Goal: Find specific page/section: Find specific page/section

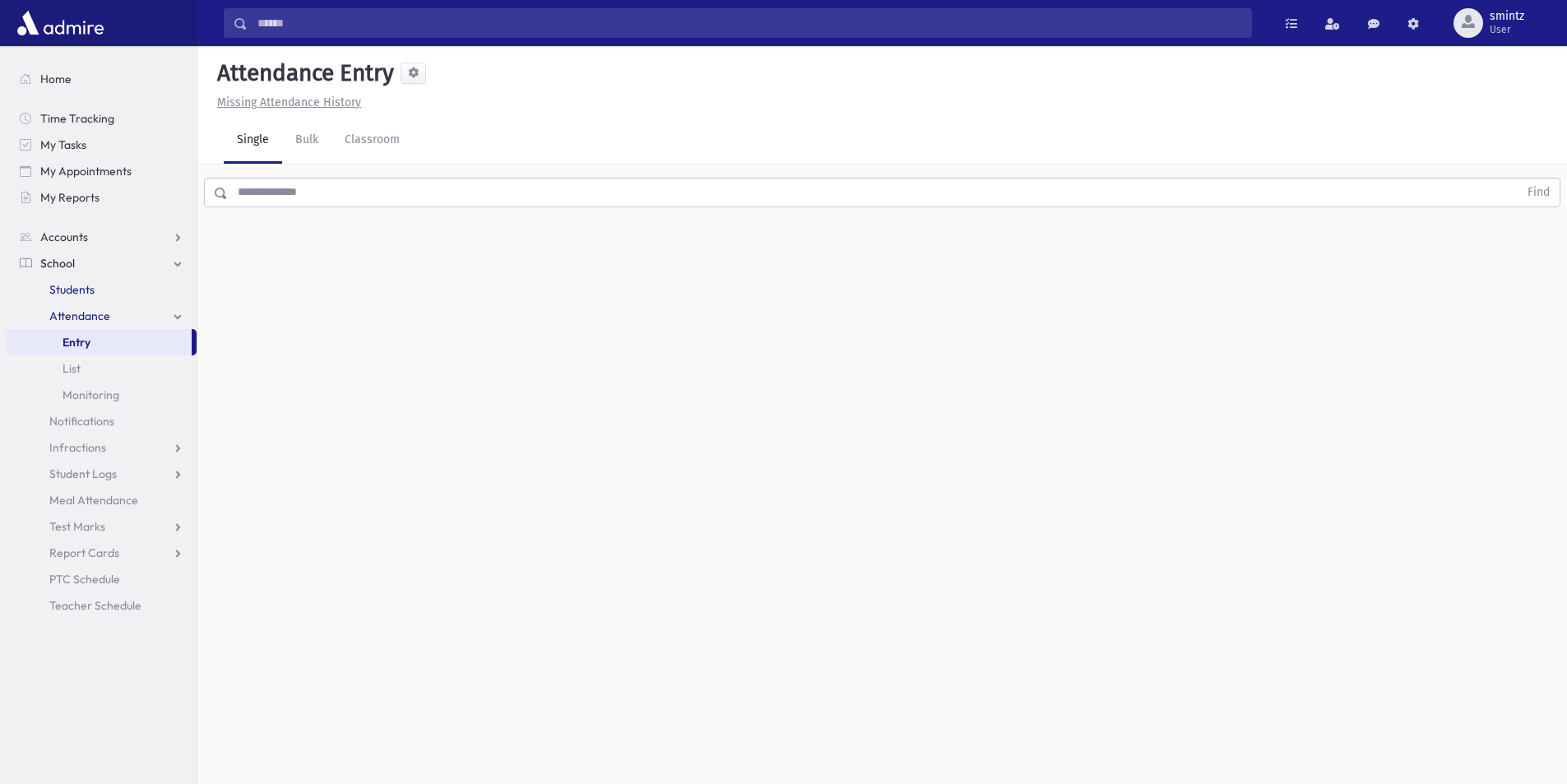
click at [85, 296] on span "Students" at bounding box center [71, 290] width 45 height 15
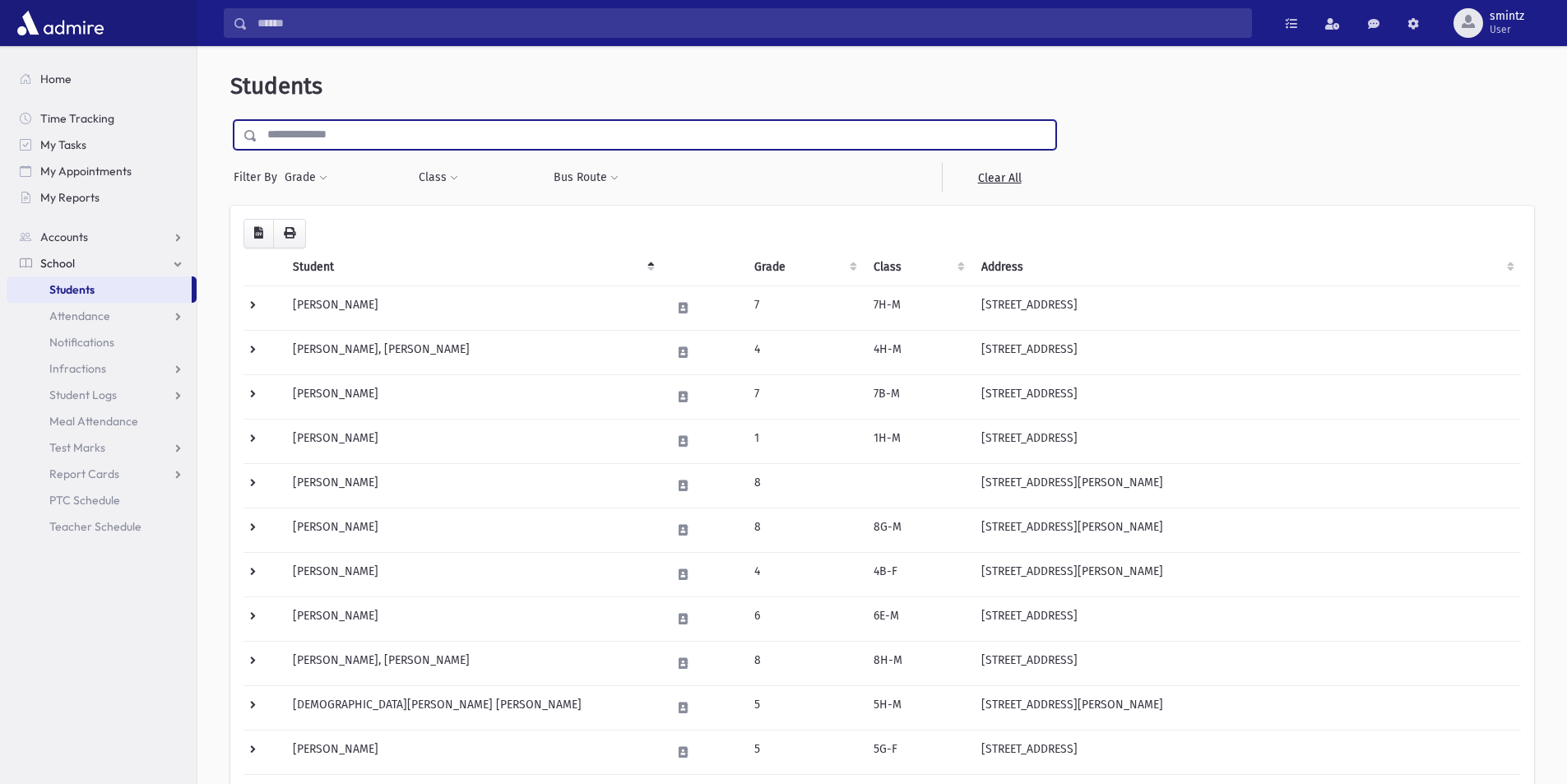
click at [335, 132] on input "text" at bounding box center [656, 134] width 798 height 29
type input "*******"
click at [230, 120] on input "submit" at bounding box center [253, 131] width 46 height 22
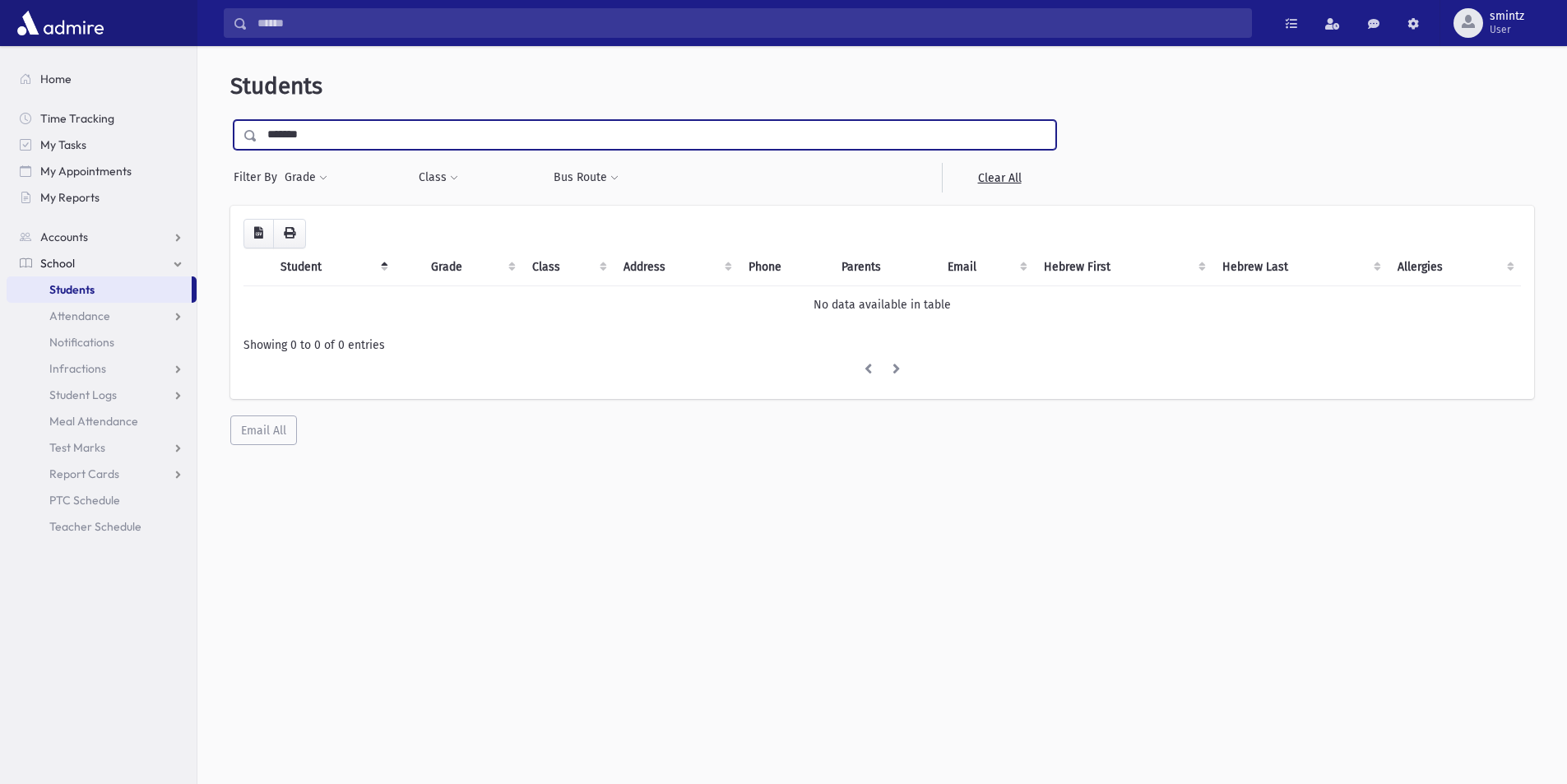
click at [334, 140] on input "*******" at bounding box center [656, 134] width 798 height 29
type input "*****"
click at [230, 120] on input "submit" at bounding box center [253, 131] width 46 height 22
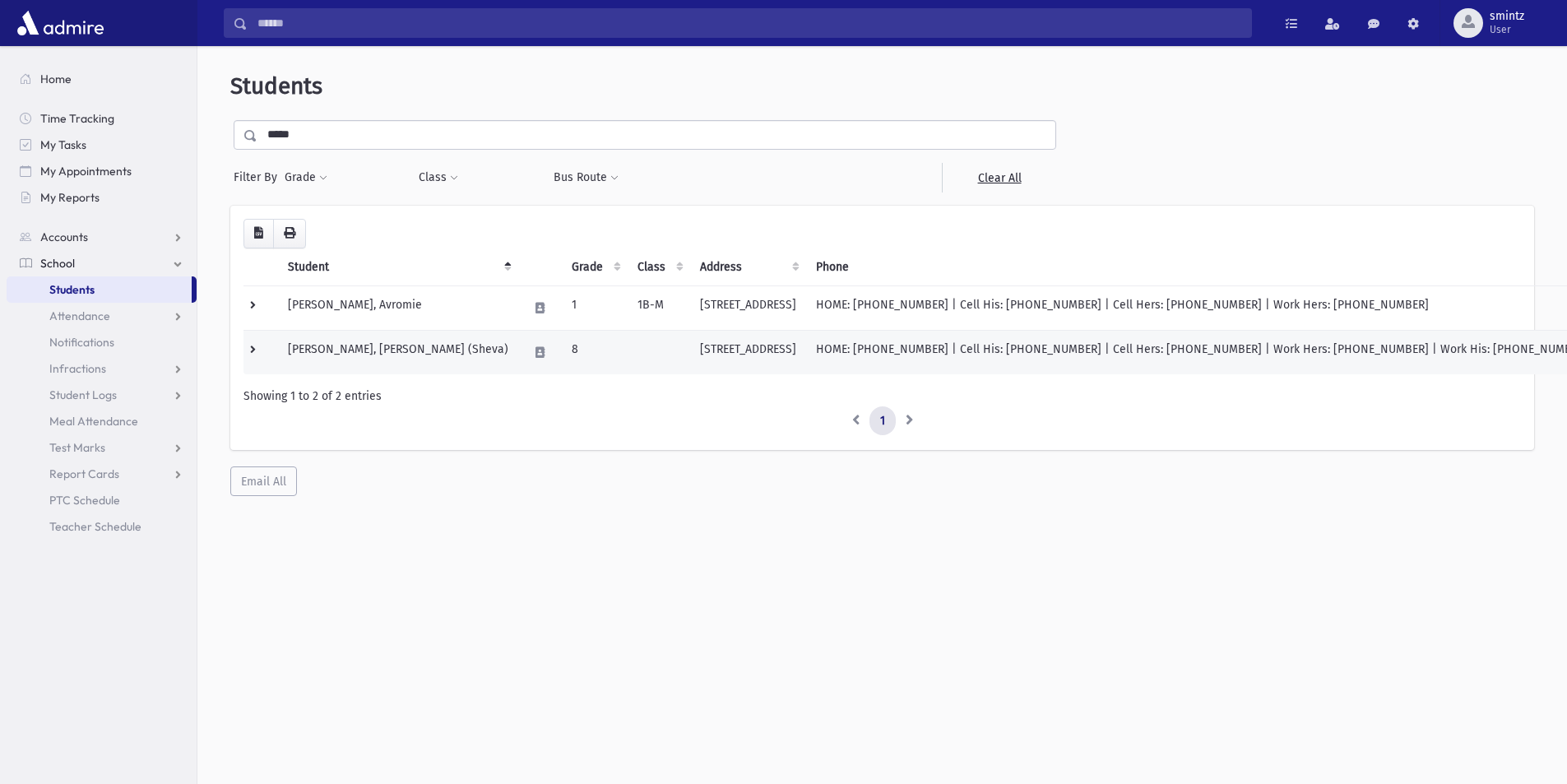
click at [706, 344] on td "22 Kingsfield Dr Lakewood, NJ" at bounding box center [748, 352] width 116 height 45
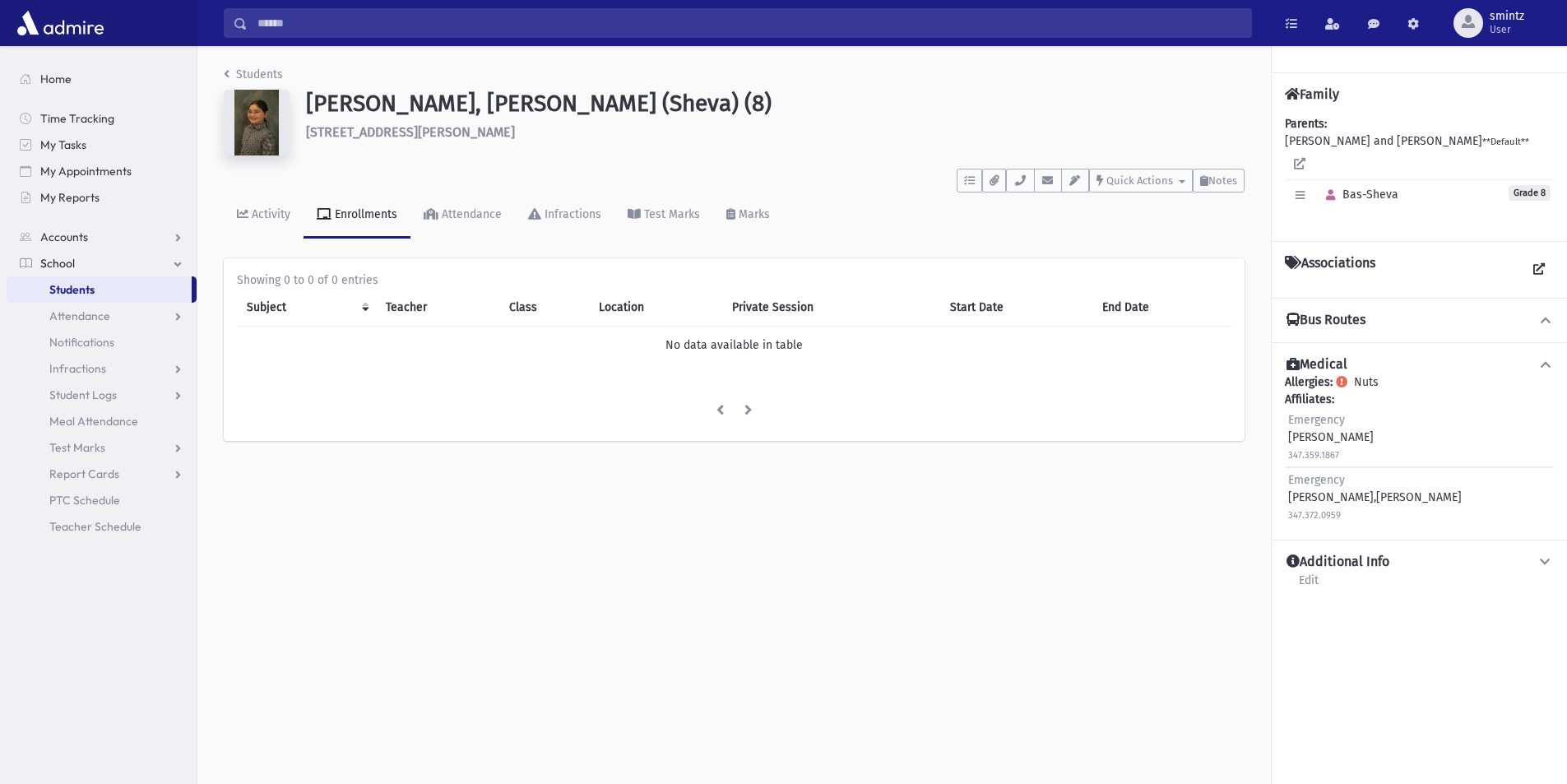
click at [346, 217] on div "Enrollments" at bounding box center [365, 214] width 66 height 14
click at [274, 211] on div "Activity" at bounding box center [270, 214] width 42 height 14
click at [472, 209] on div "Attendance" at bounding box center [470, 214] width 63 height 14
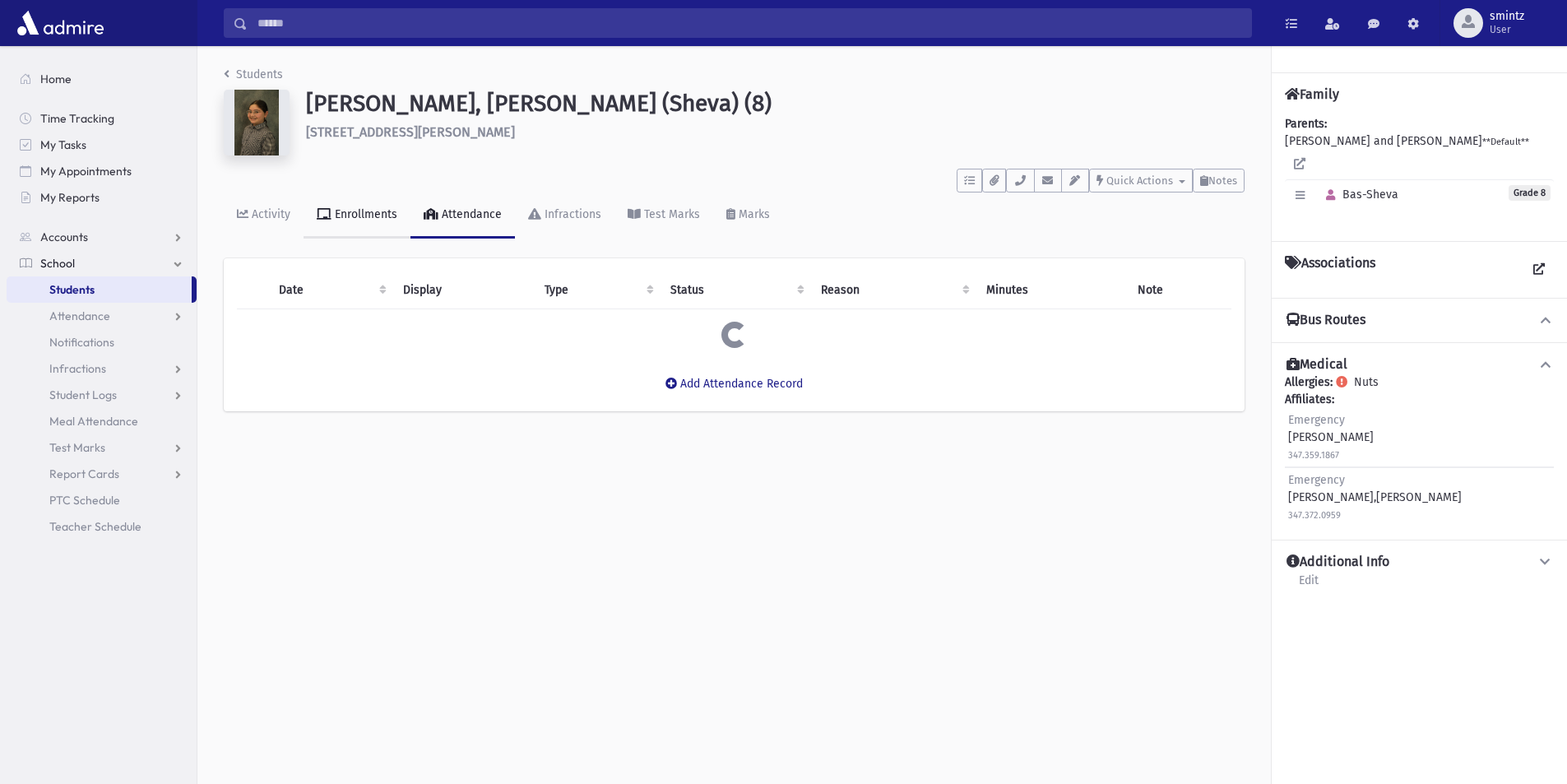
click at [374, 215] on div "Enrollments" at bounding box center [365, 214] width 66 height 14
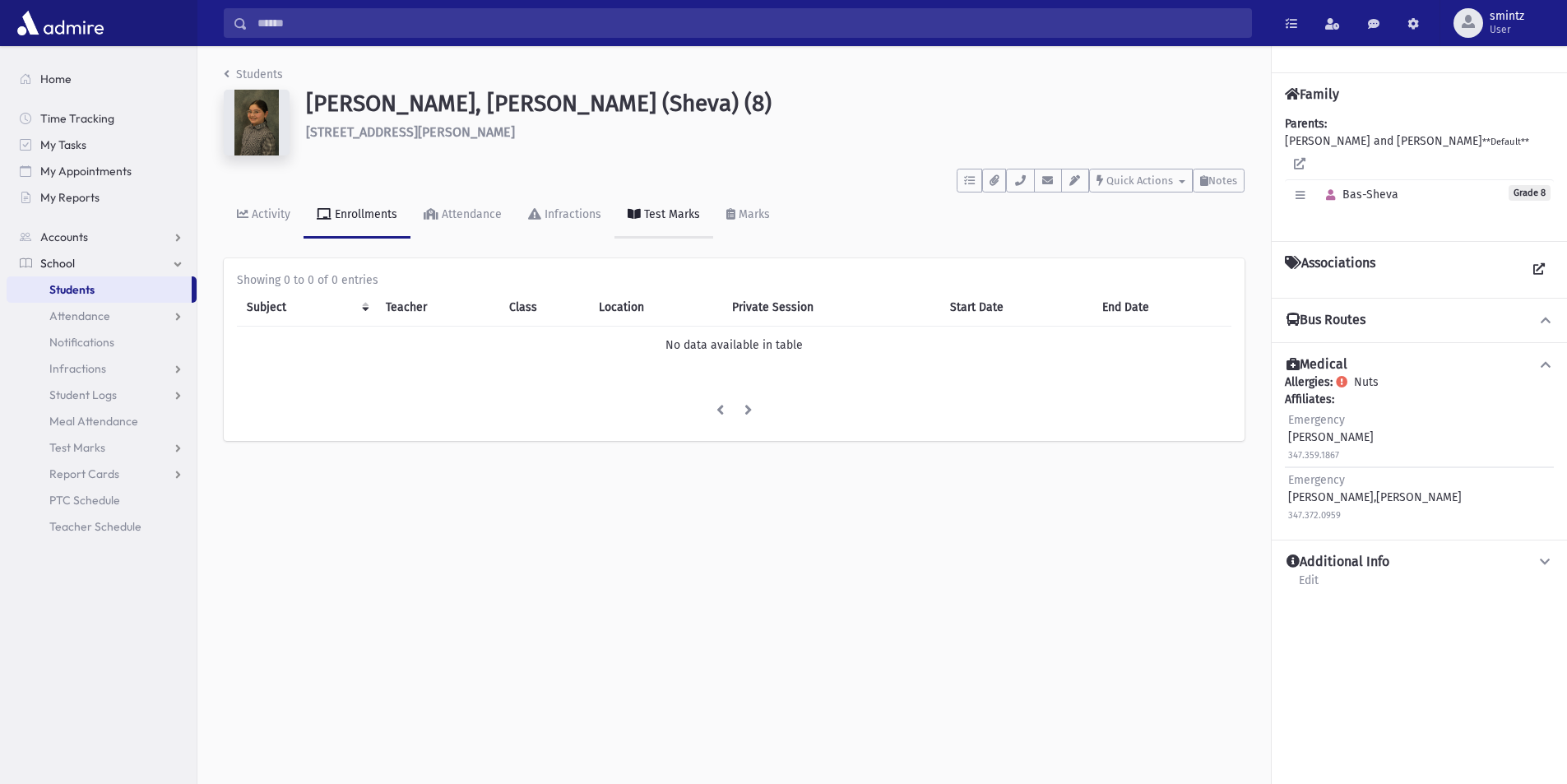
click at [641, 216] on div "Test Marks" at bounding box center [670, 214] width 59 height 14
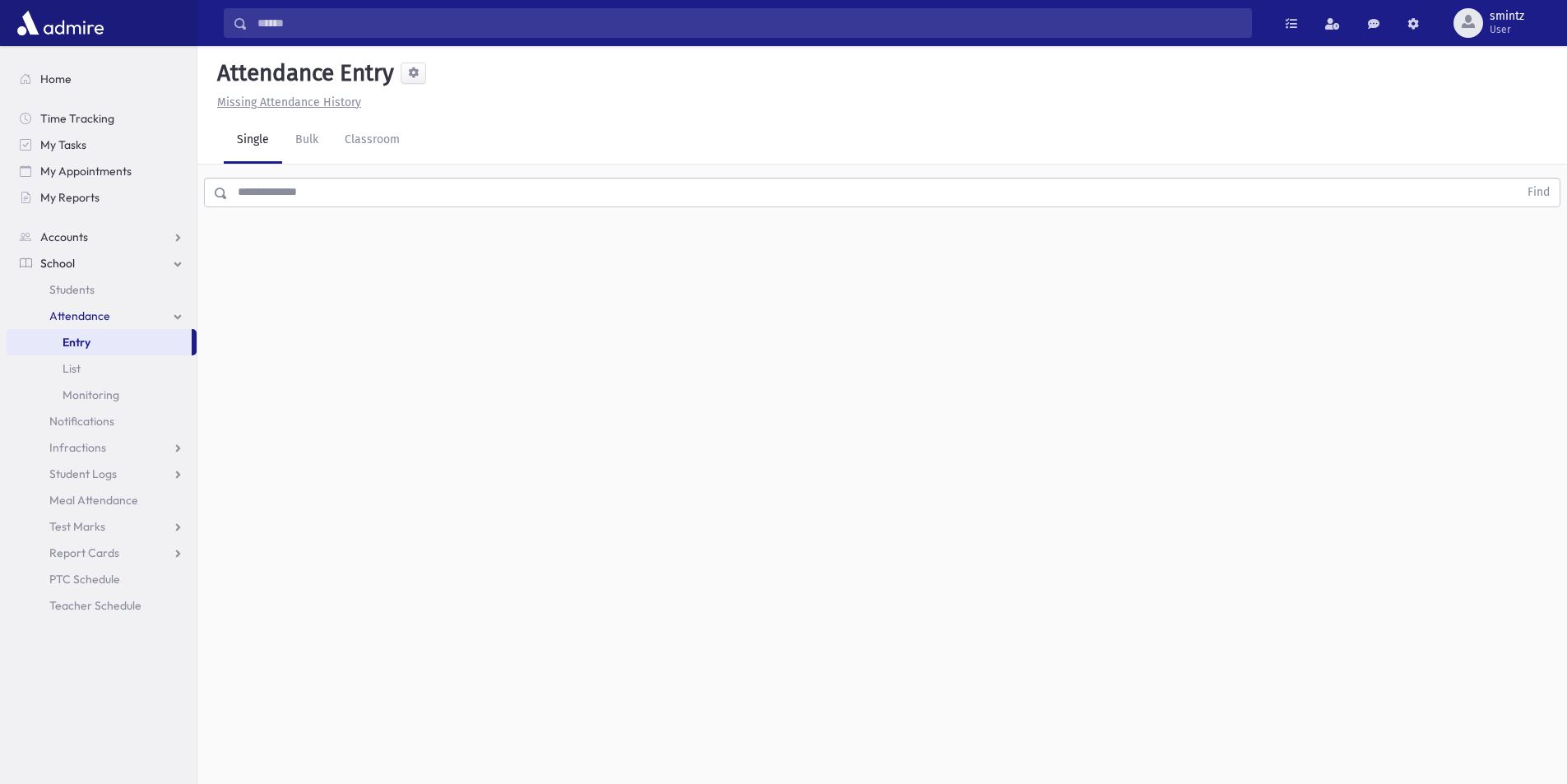
click at [70, 313] on span "Attendance" at bounding box center [80, 315] width 61 height 15
click at [83, 345] on span "Entry" at bounding box center [76, 342] width 28 height 15
click at [341, 185] on input "text" at bounding box center [873, 192] width 1291 height 29
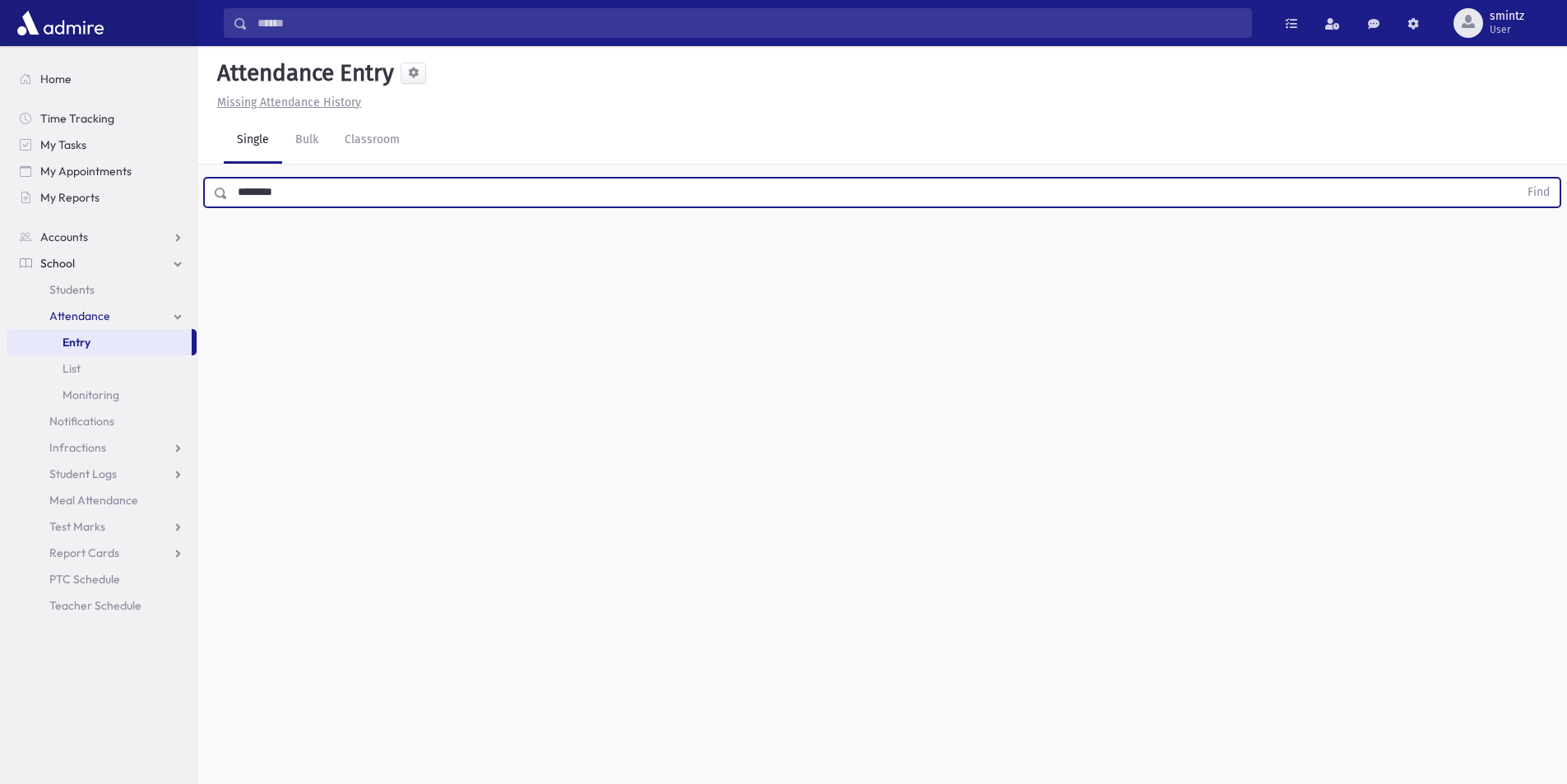
type input "********"
click at [1518, 178] on button "Find" at bounding box center [1539, 192] width 42 height 28
click at [292, 241] on span "Mintz, Bas-Sheva (Sheva)" at bounding box center [327, 249] width 206 height 35
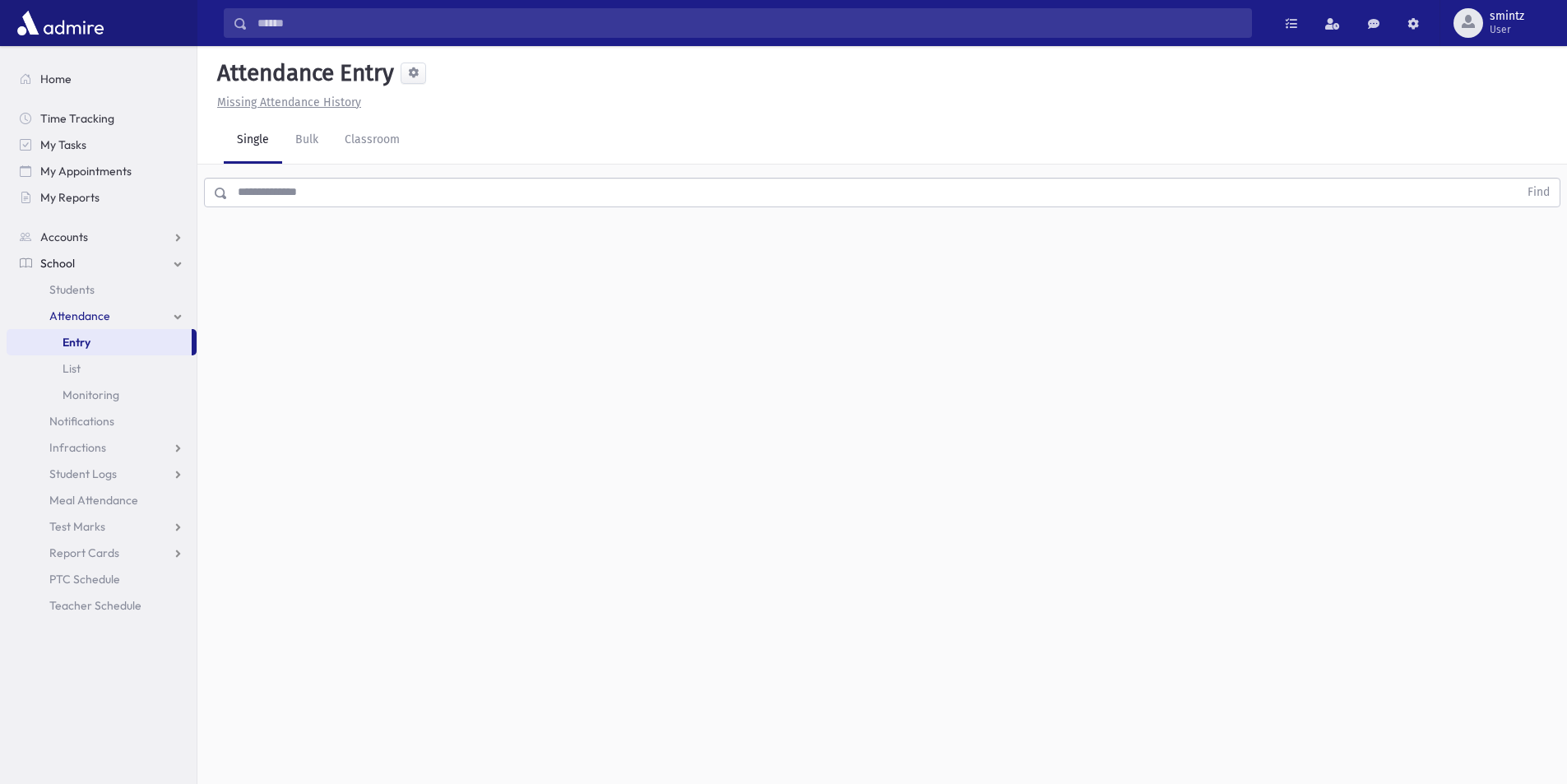
click at [284, 193] on input "text" at bounding box center [873, 192] width 1291 height 29
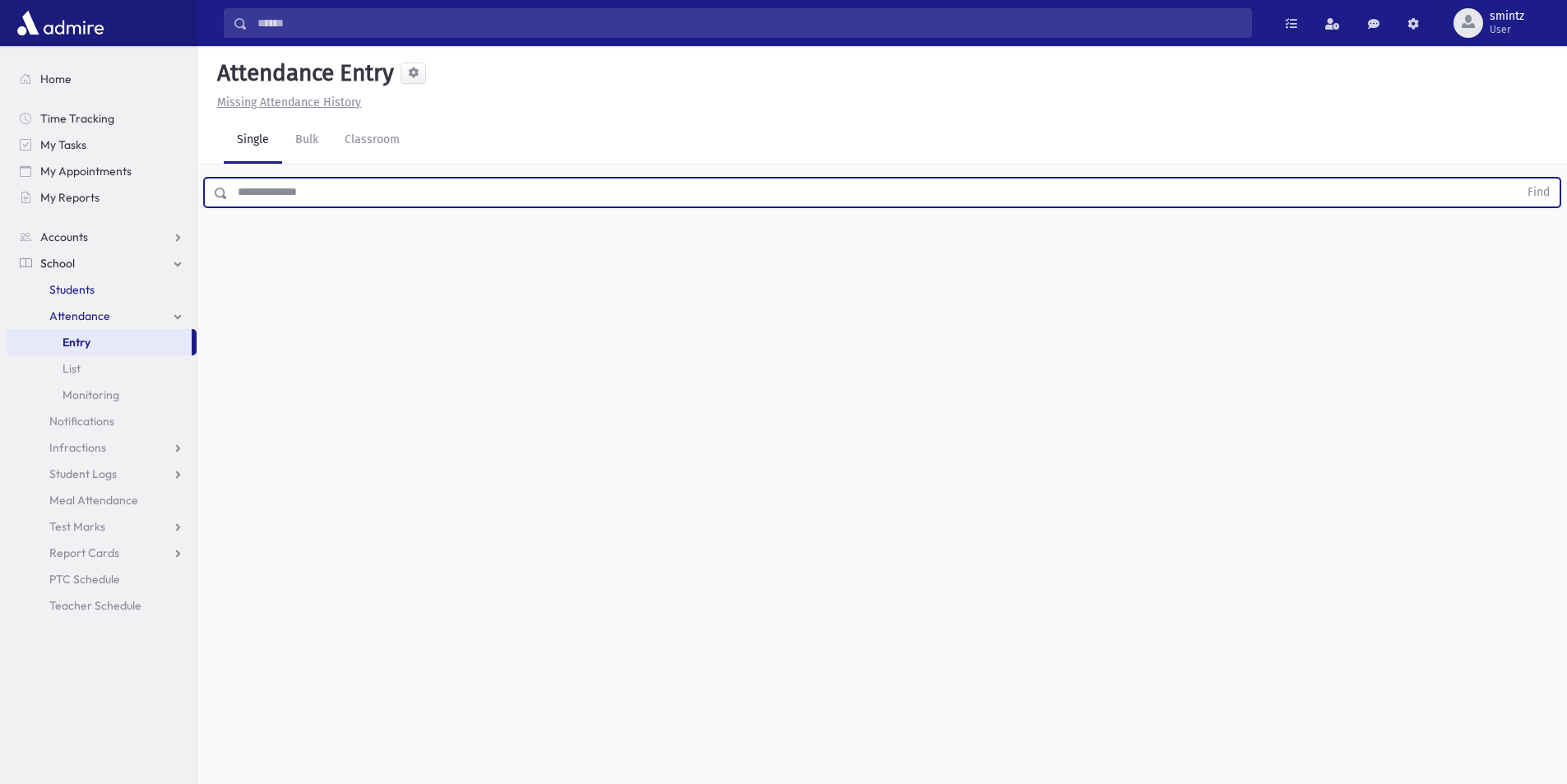
click at [87, 291] on span "Students" at bounding box center [71, 290] width 45 height 15
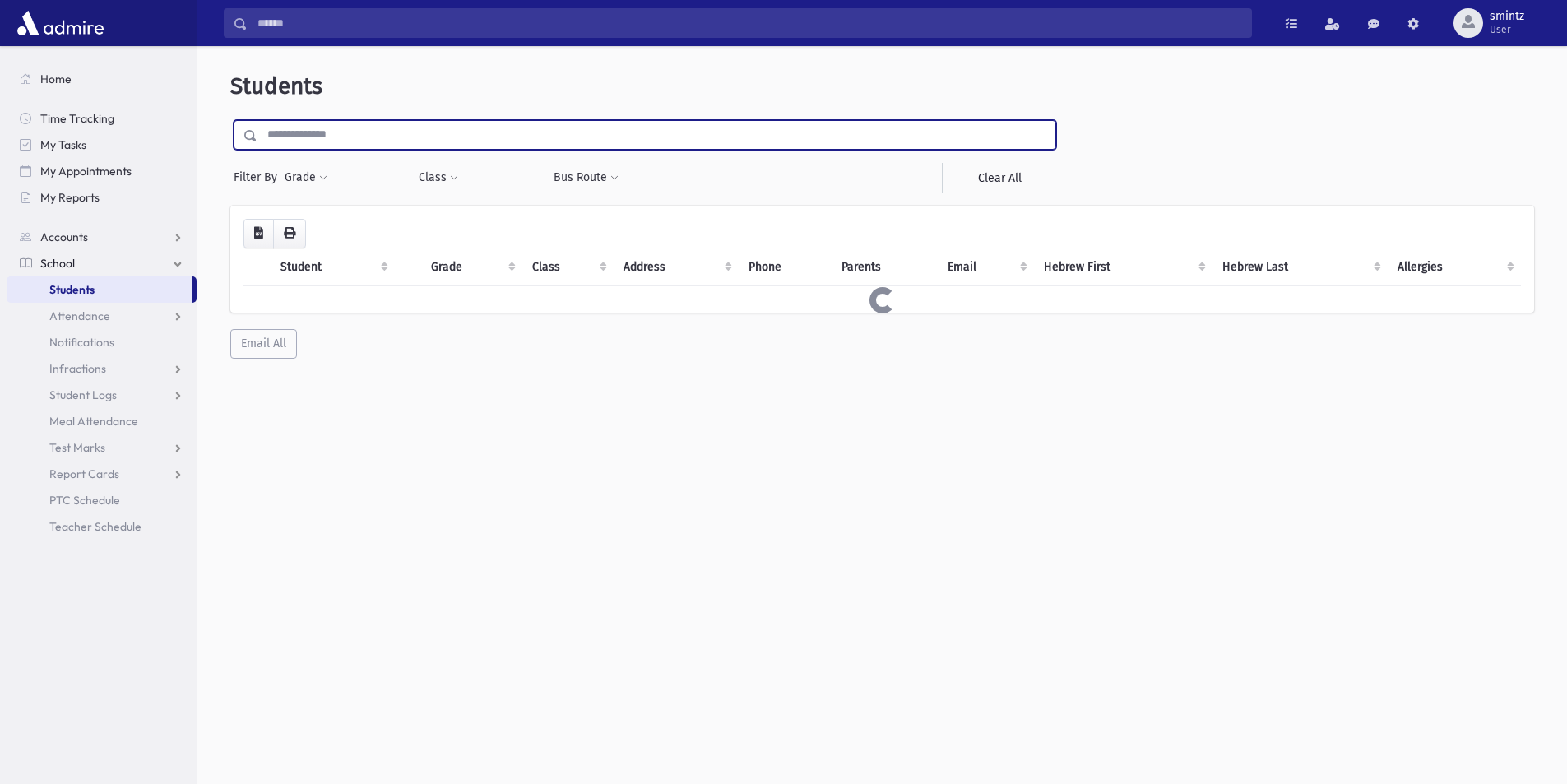
click at [351, 130] on input "text" at bounding box center [656, 134] width 798 height 29
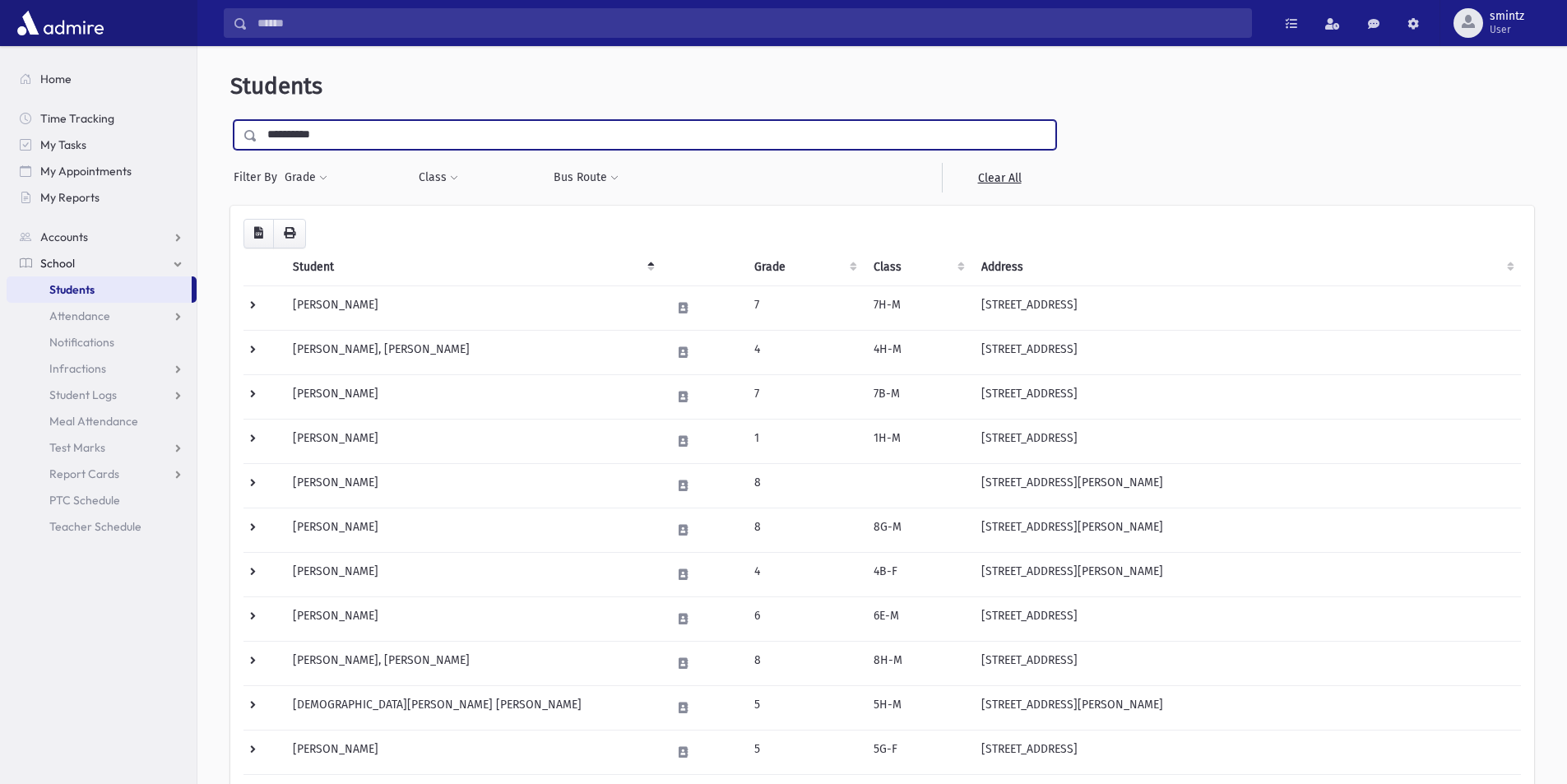
type input "**********"
click at [230, 120] on input "submit" at bounding box center [253, 131] width 46 height 22
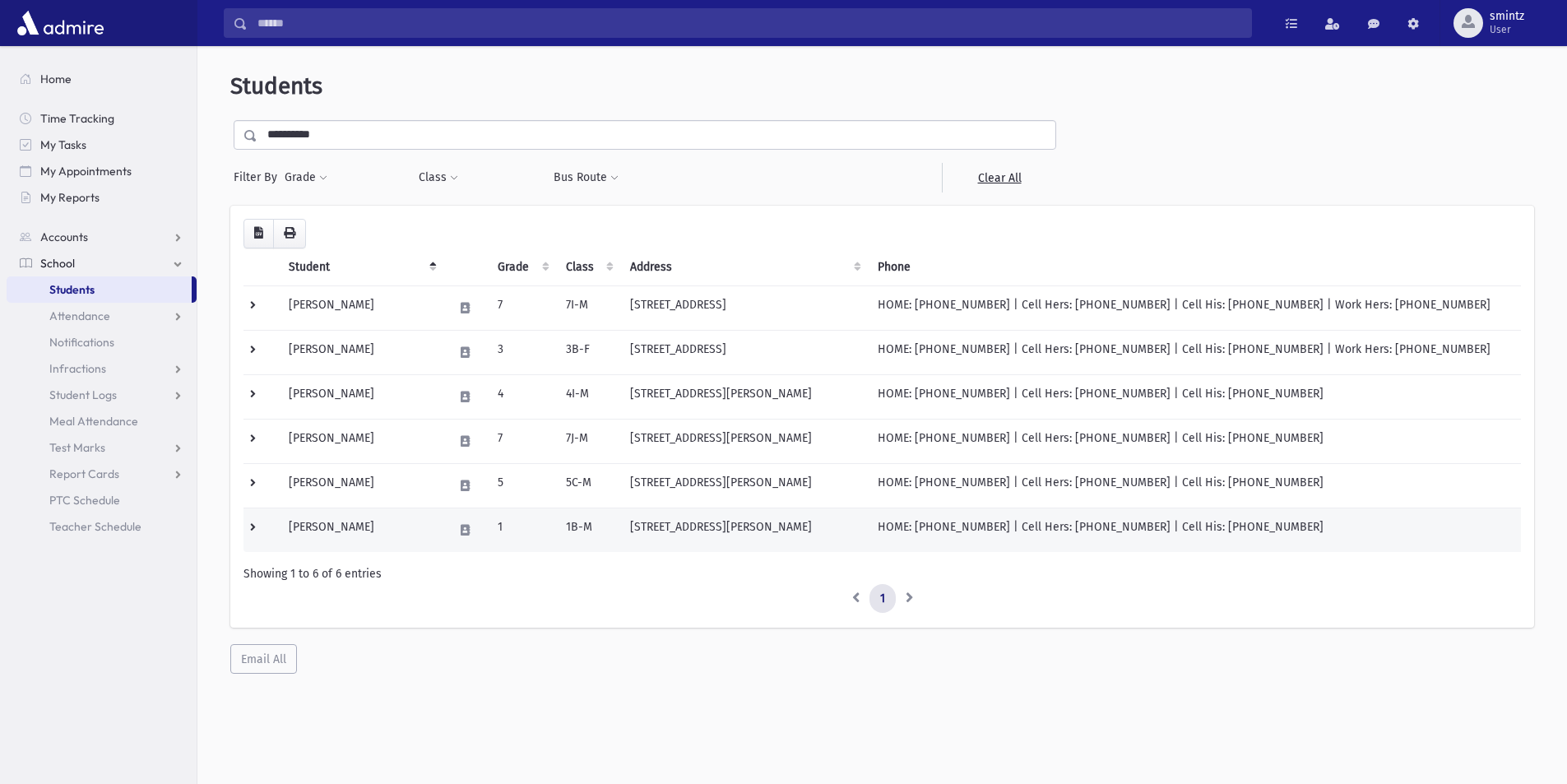
click at [677, 529] on td "[STREET_ADDRESS][PERSON_NAME]" at bounding box center [743, 529] width 247 height 45
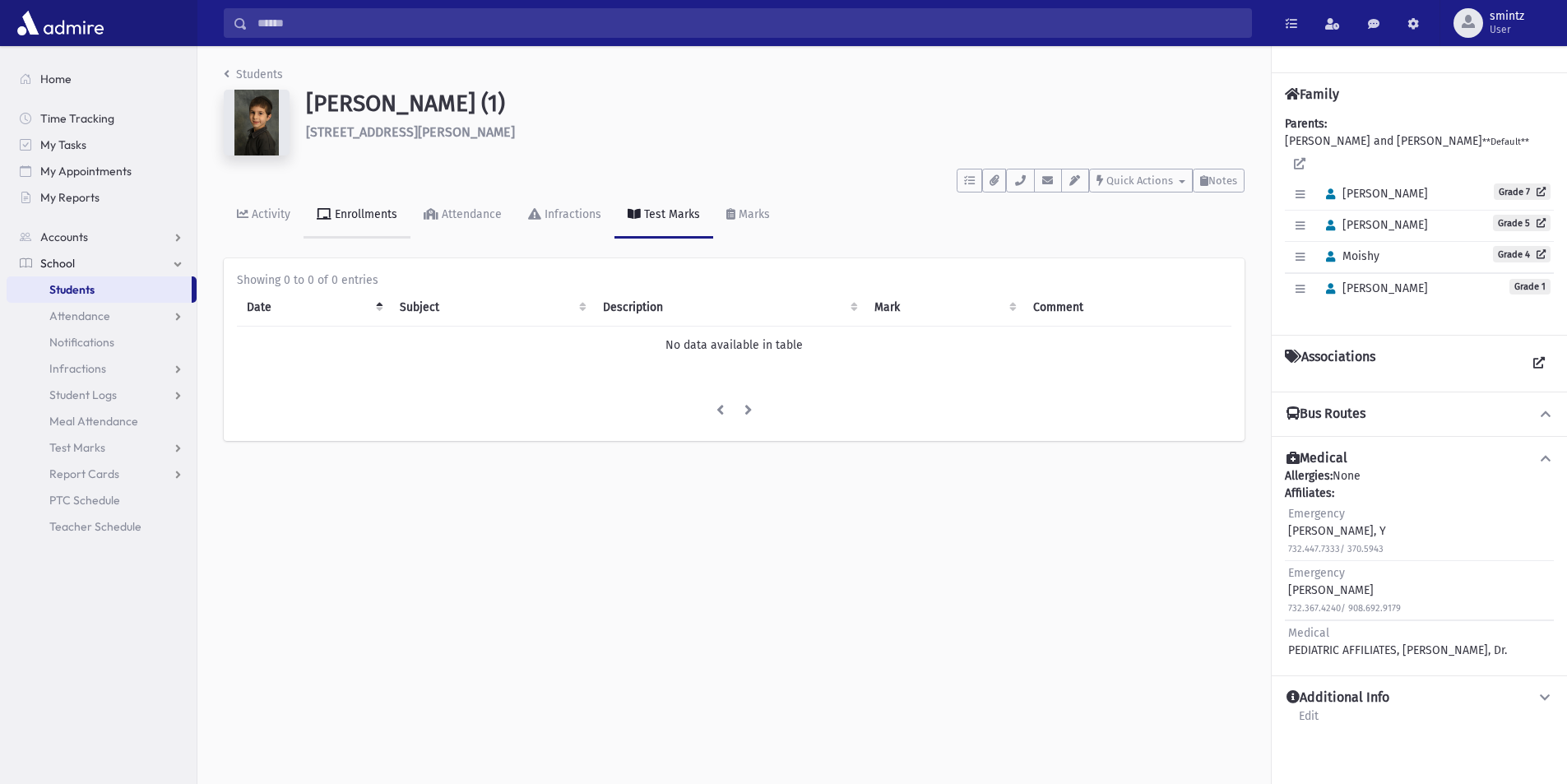
click at [389, 220] on div "Enrollments" at bounding box center [365, 214] width 66 height 14
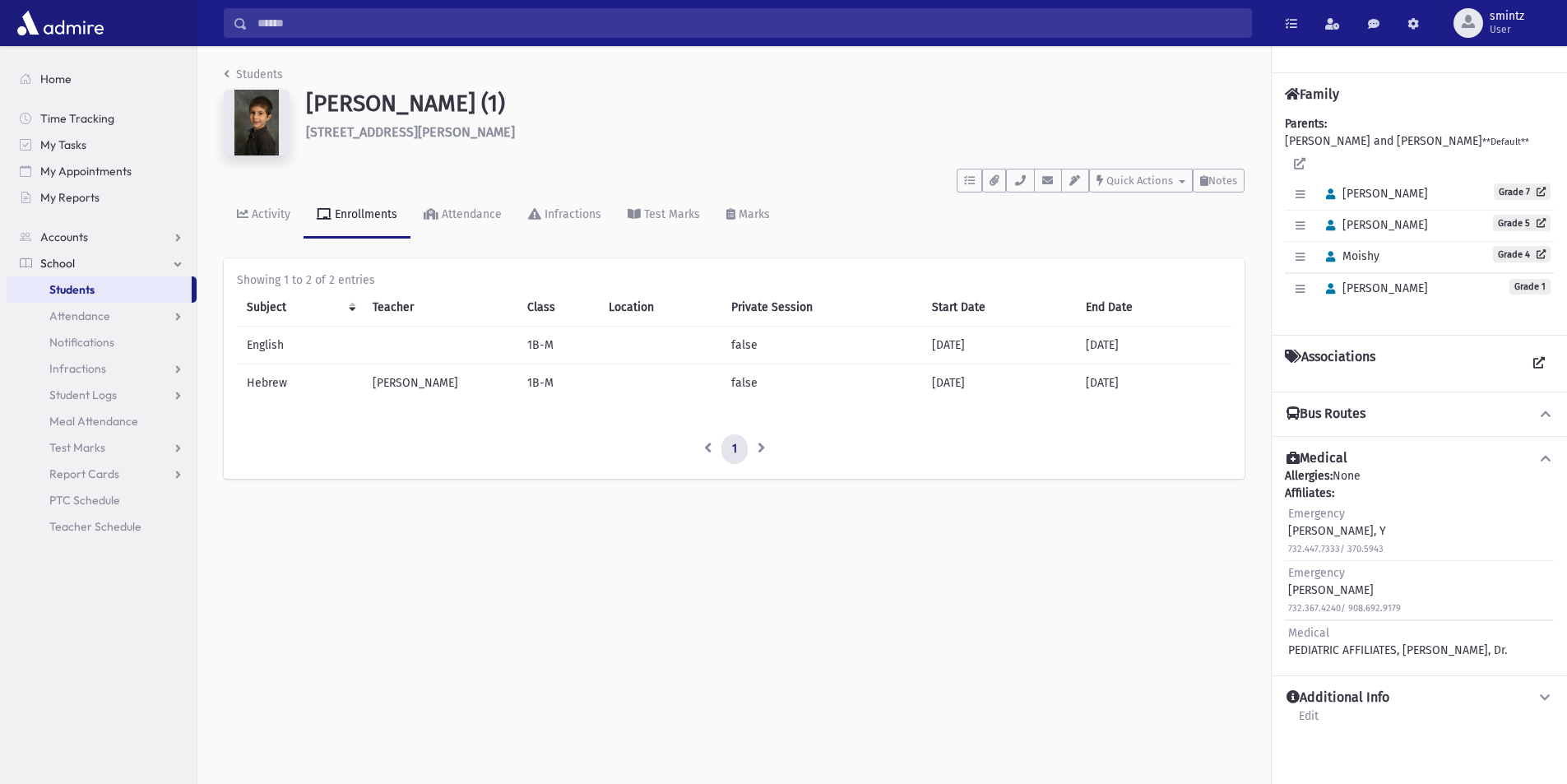
click at [94, 295] on span "Students" at bounding box center [71, 290] width 45 height 15
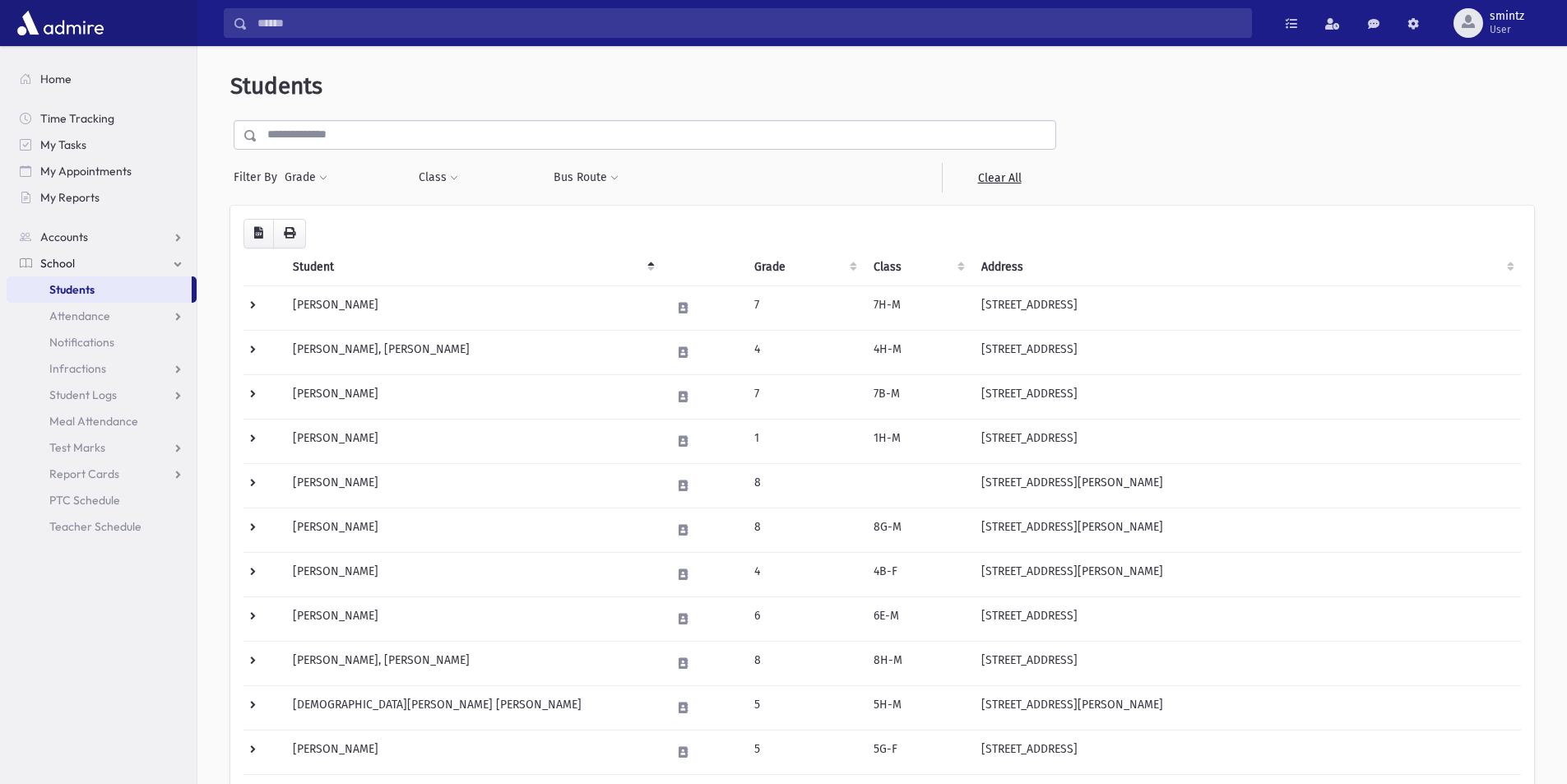
click at [758, 267] on th "Grade" at bounding box center [804, 267] width 119 height 37
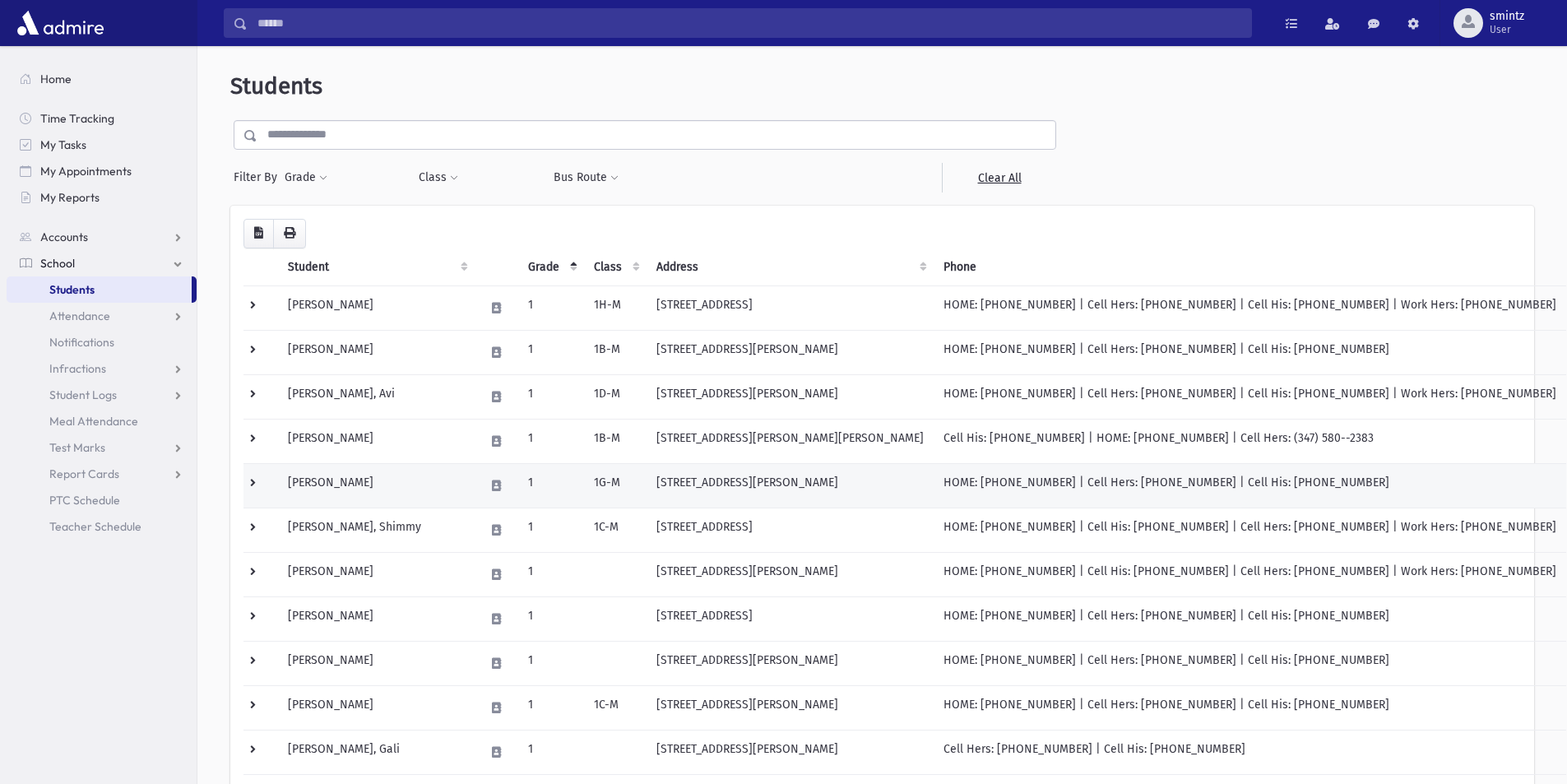
click at [359, 488] on td "Aharonof, Yedidya" at bounding box center [376, 485] width 197 height 45
